Goal: Information Seeking & Learning: Learn about a topic

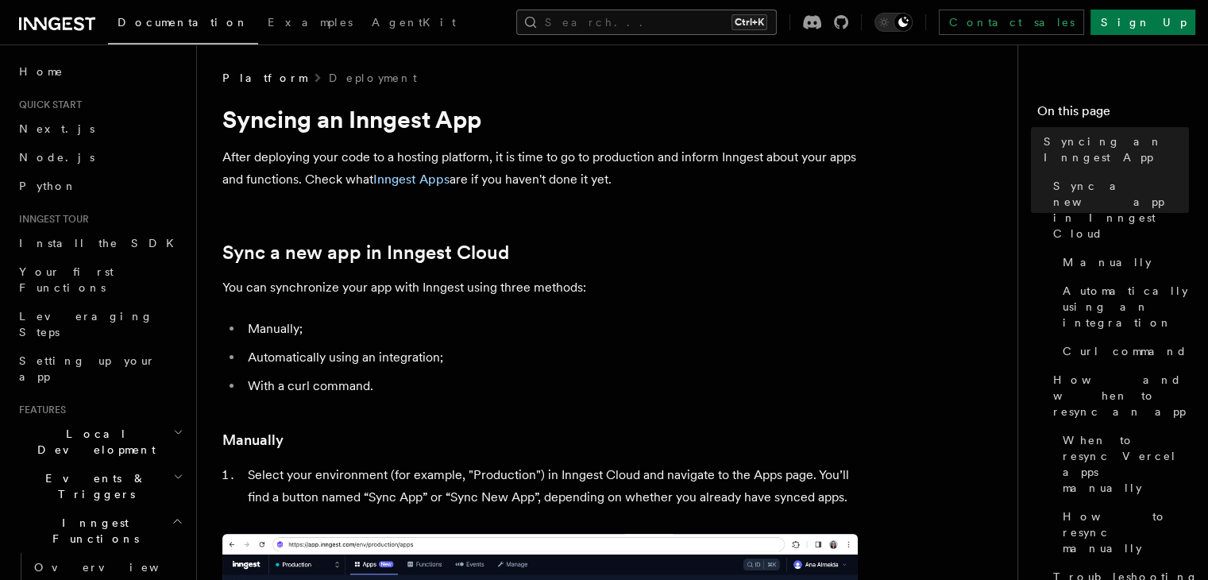
click at [655, 20] on button "Search... Ctrl+K" at bounding box center [646, 22] width 260 height 25
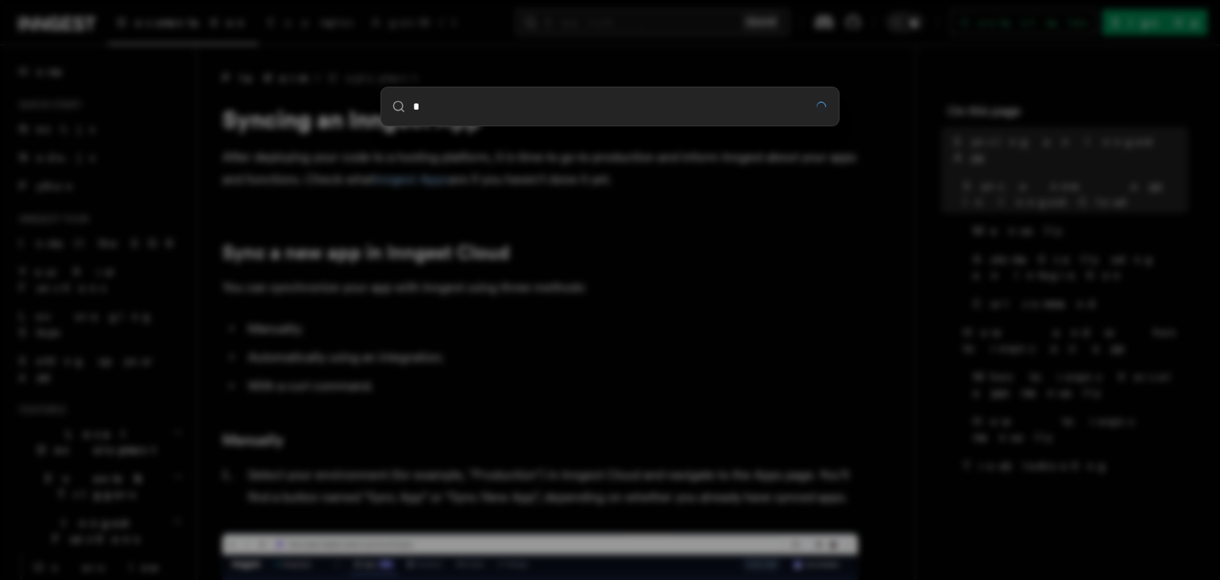
type input "**"
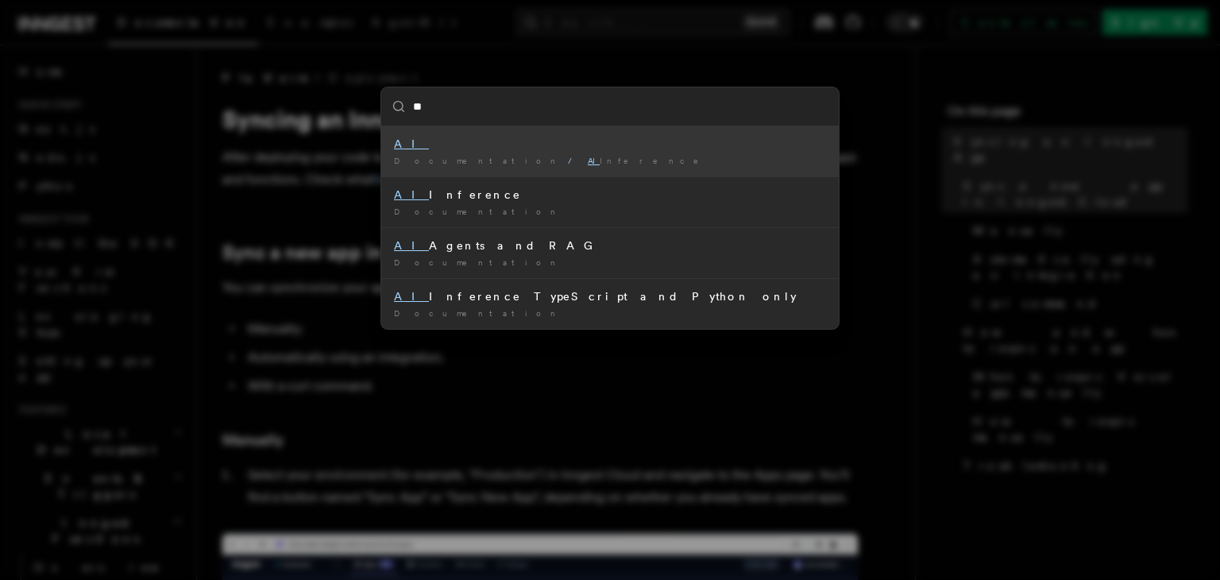
click at [399, 140] on mark "AI" at bounding box center [411, 143] width 35 height 13
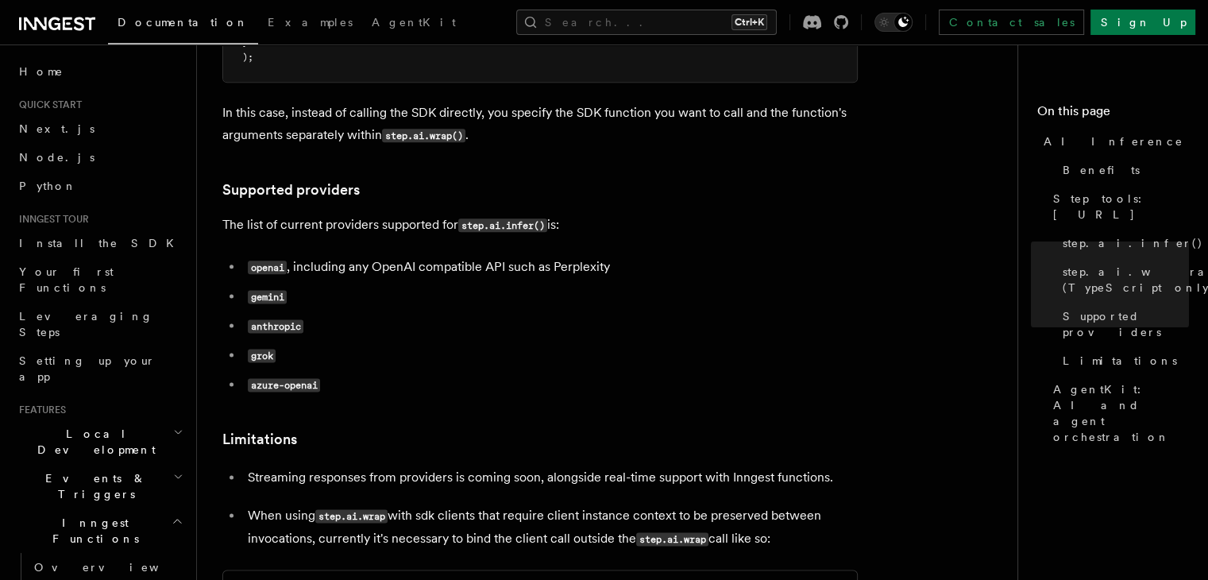
scroll to position [1989, 0]
click at [269, 290] on code "gemini" at bounding box center [267, 297] width 39 height 14
click at [272, 290] on code "gemini" at bounding box center [267, 297] width 39 height 14
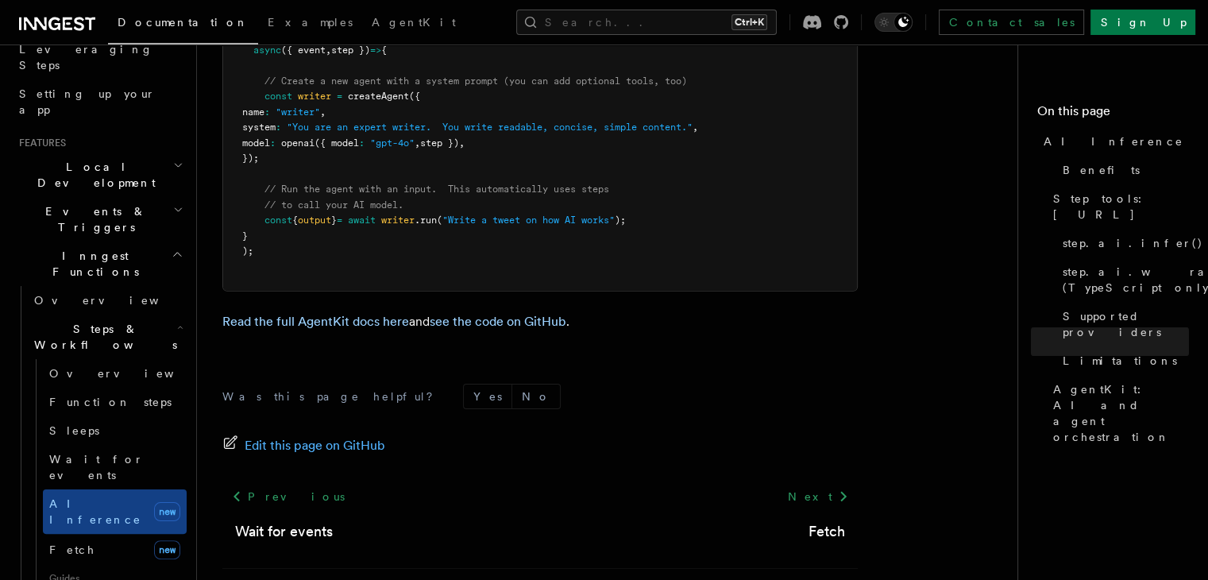
scroll to position [244, 0]
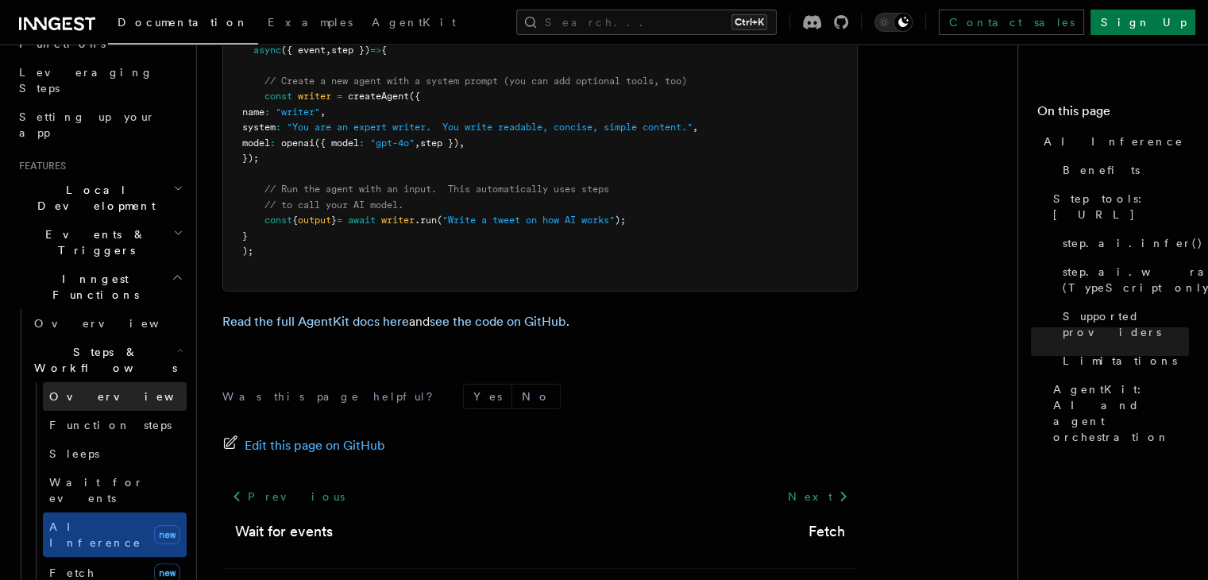
click at [114, 382] on link "Overview" at bounding box center [115, 396] width 144 height 29
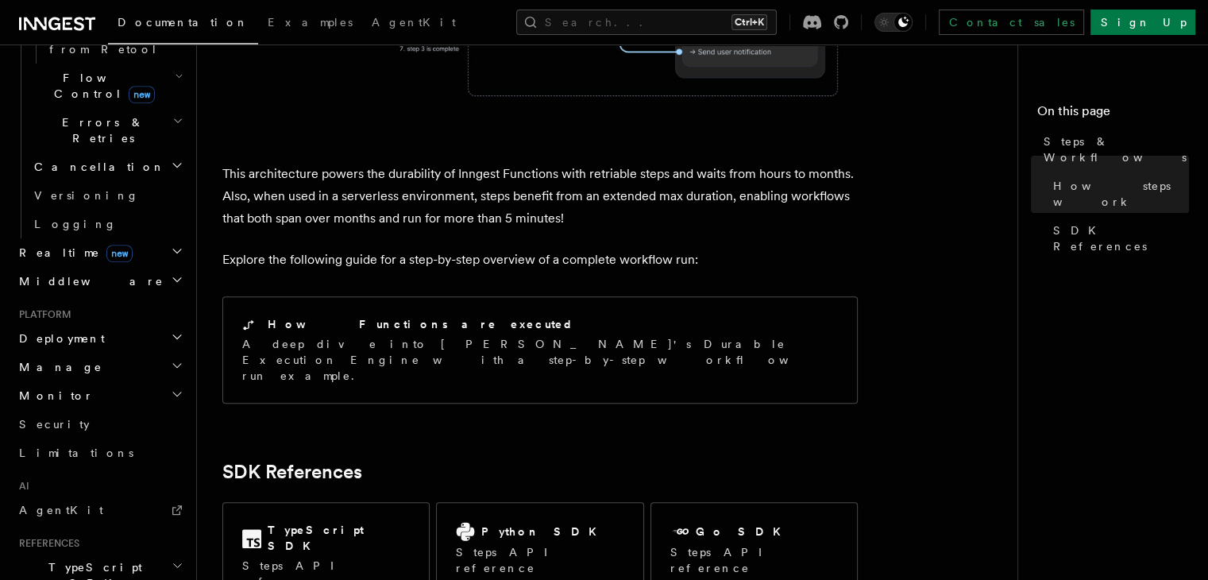
scroll to position [1086, 0]
click at [75, 492] on link "AgentKit" at bounding box center [100, 506] width 174 height 29
